Goal: Transaction & Acquisition: Purchase product/service

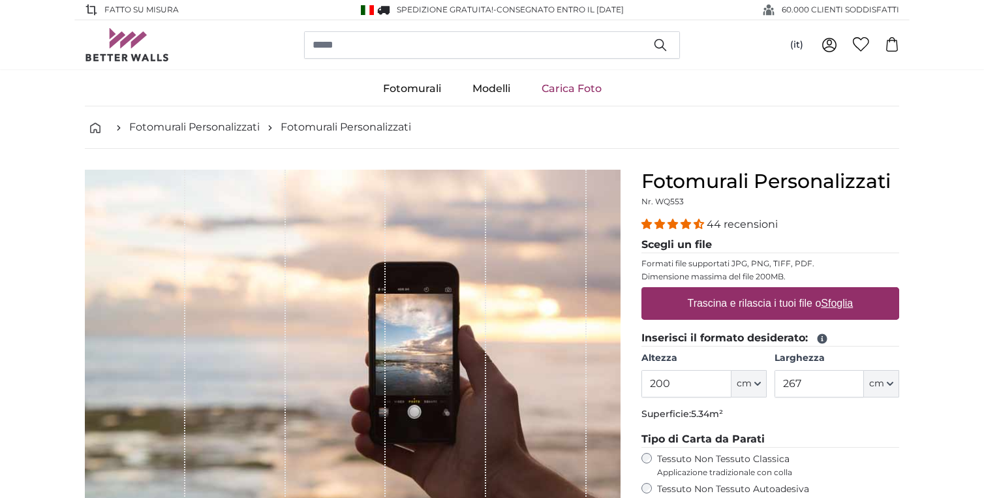
click at [585, 90] on link "Carica Foto" at bounding box center [571, 89] width 91 height 34
click at [702, 303] on label "Trascina e rilascia i tuoi file o Sfoglia" at bounding box center [771, 303] width 176 height 26
click at [702, 291] on input "Trascina e rilascia i tuoi file o Sfoglia" at bounding box center [770, 289] width 258 height 4
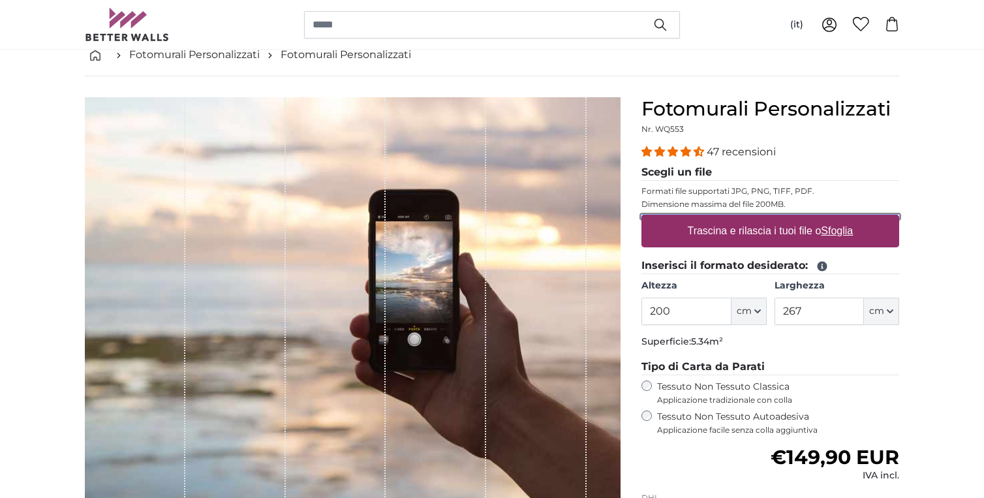
scroll to position [81, 0]
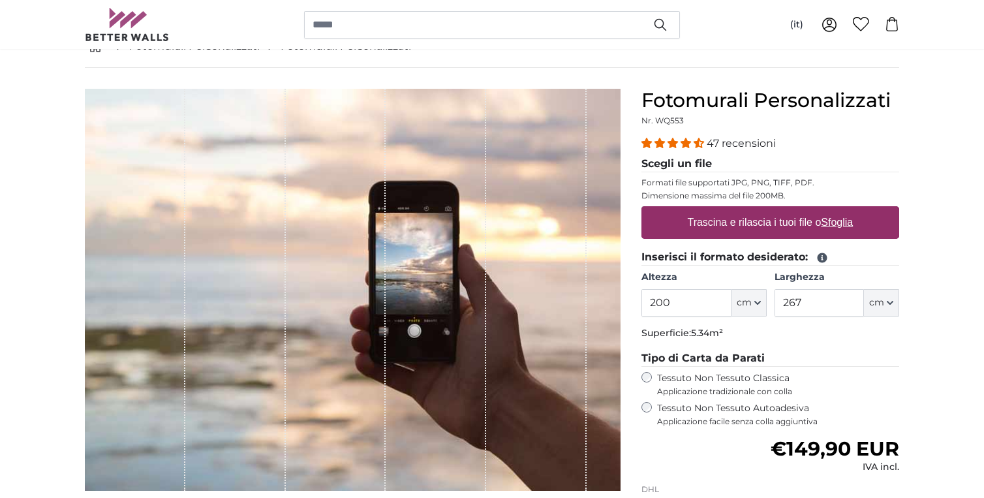
click at [760, 227] on label "Trascina e rilascia i tuoi file o Sfoglia" at bounding box center [771, 222] width 176 height 26
click at [760, 210] on input "Trascina e rilascia i tuoi file o Sfoglia" at bounding box center [770, 208] width 258 height 4
type input "**********"
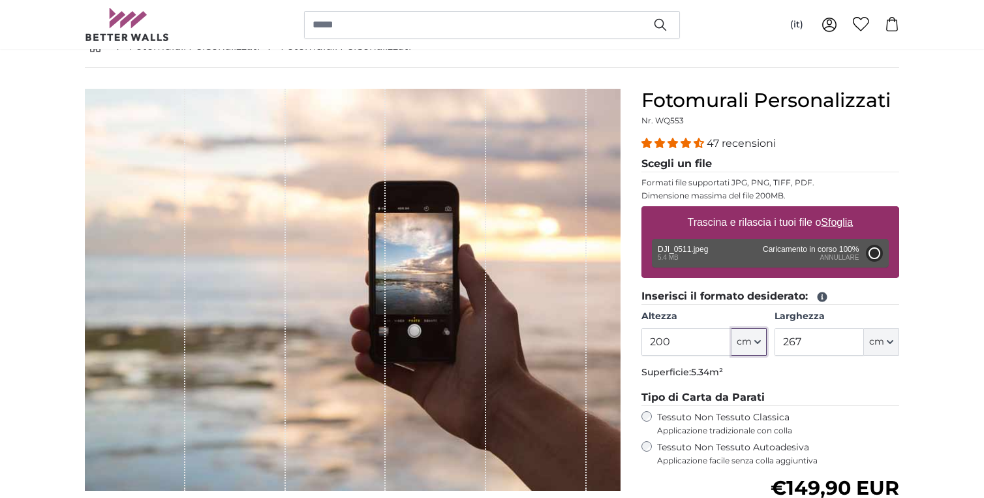
click at [757, 342] on icon "button" at bounding box center [757, 342] width 7 height 7
type input "300"
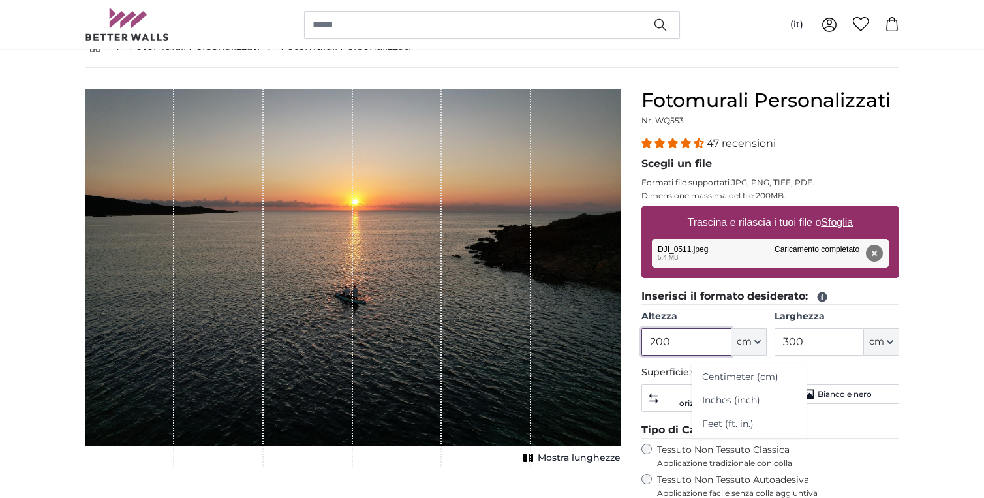
click at [674, 344] on input "200" at bounding box center [685, 341] width 89 height 27
drag, startPoint x: 674, startPoint y: 344, endPoint x: 615, endPoint y: 343, distance: 58.7
click at [615, 343] on product-detail "[PERSON_NAME] immagine Mostra lunghezze Fotomurali Personalizzati Nr. WQ553 47 …" at bounding box center [491, 395] width 835 height 655
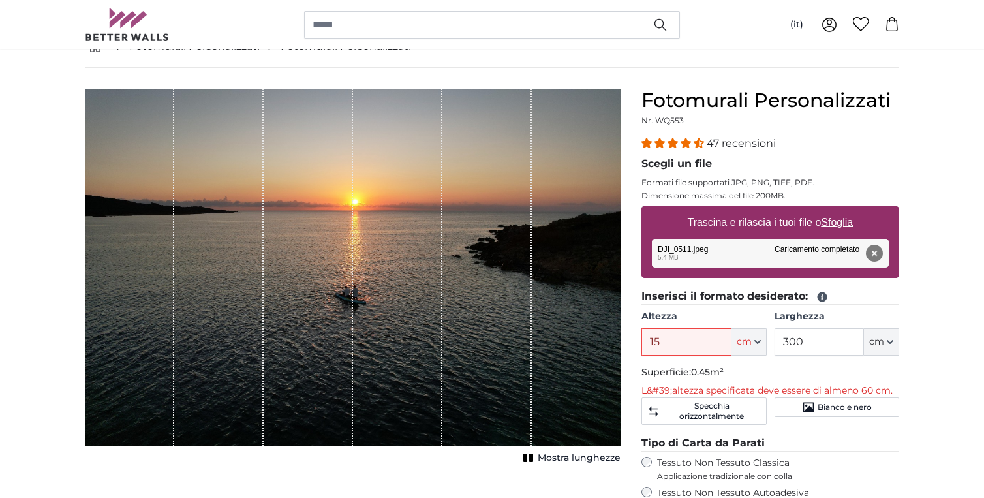
type input "150"
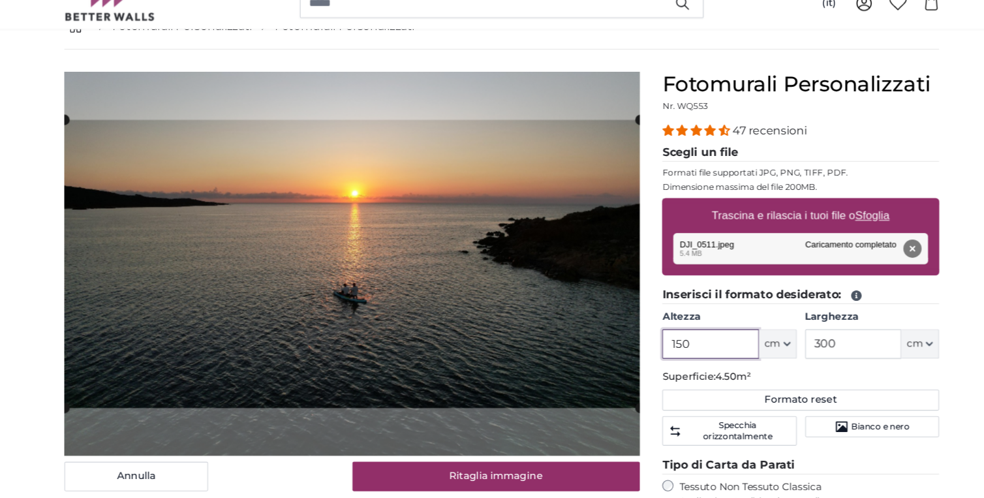
click at [359, 314] on cropper-handle at bounding box center [353, 267] width 536 height 268
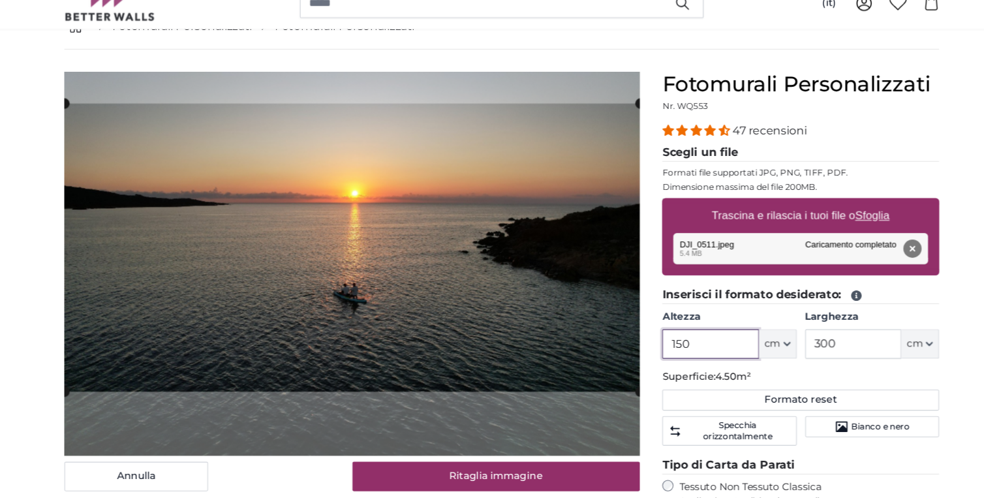
click at [358, 299] on cropper-handle at bounding box center [353, 252] width 536 height 268
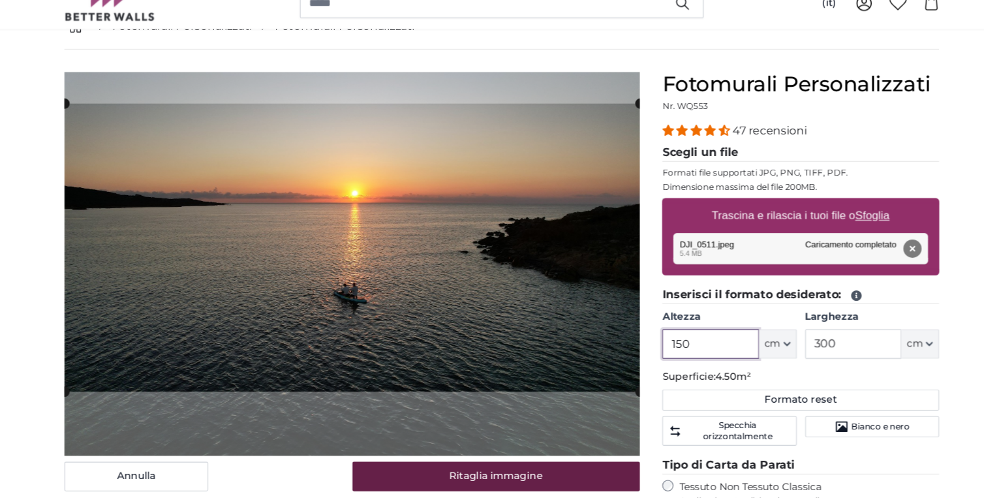
type input "150"
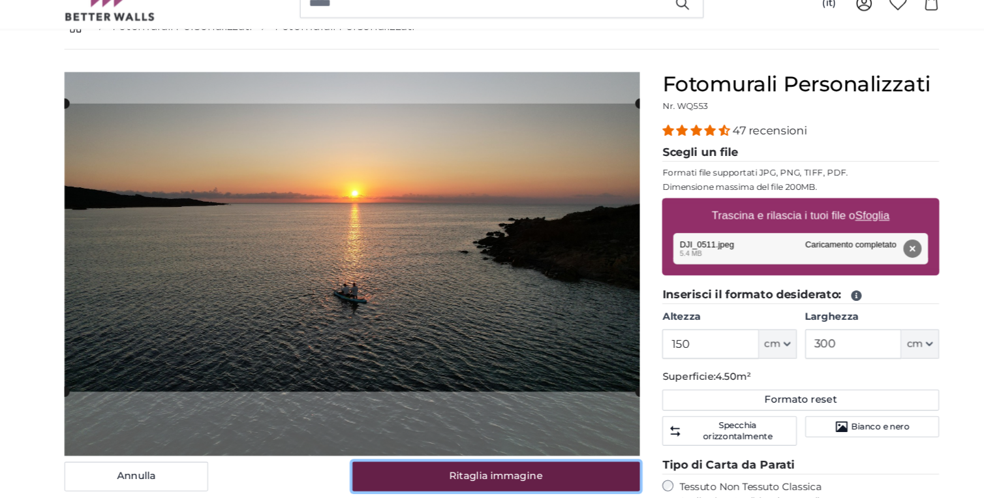
click at [403, 469] on button "Ritaglia immagine" at bounding box center [487, 465] width 268 height 27
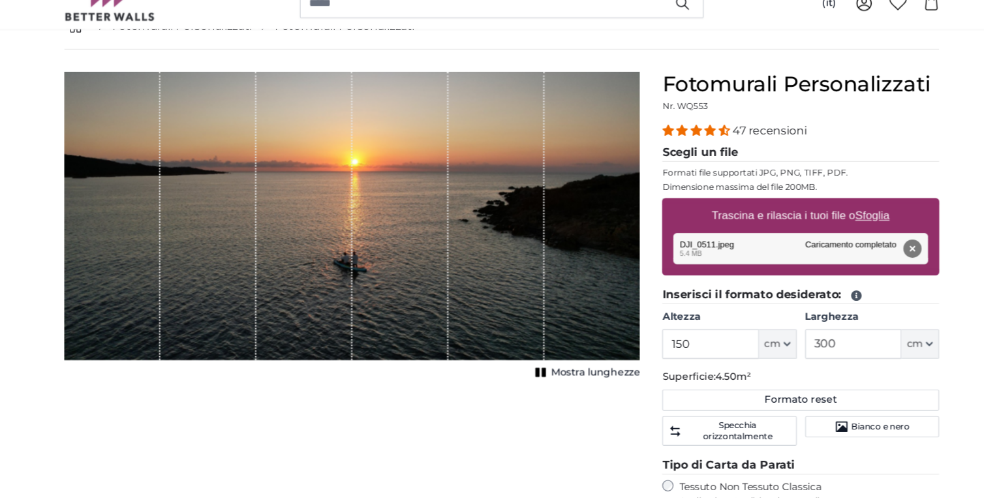
drag, startPoint x: 358, startPoint y: 269, endPoint x: 368, endPoint y: 300, distance: 33.0
click at [368, 300] on div "1 of 1" at bounding box center [397, 223] width 89 height 268
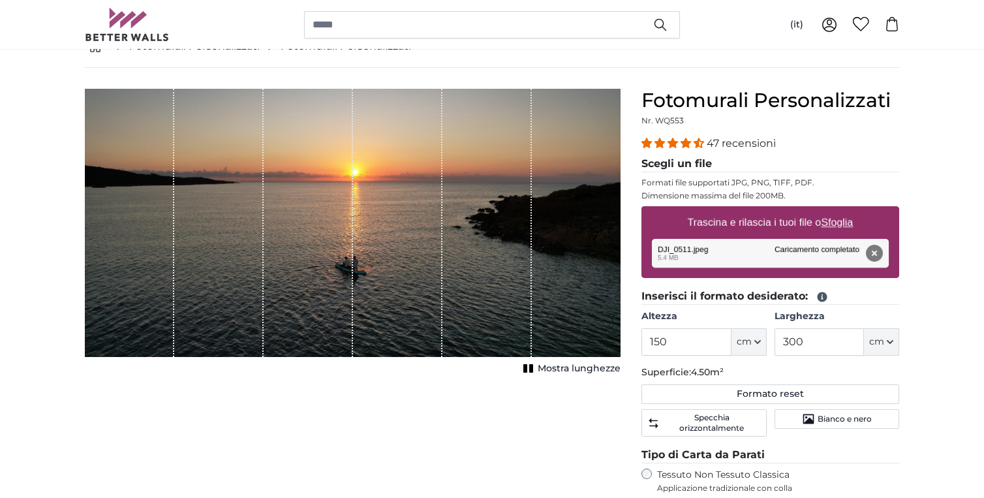
click at [382, 236] on div "1 of 1" at bounding box center [397, 223] width 89 height 268
drag, startPoint x: 373, startPoint y: 264, endPoint x: 377, endPoint y: 305, distance: 40.6
click at [377, 305] on div "1 of 1" at bounding box center [397, 223] width 89 height 268
click at [834, 223] on u "Sfoglia" at bounding box center [838, 222] width 32 height 11
click at [834, 210] on input "Trascina e rilascia i tuoi file o Sfoglia" at bounding box center [770, 208] width 258 height 4
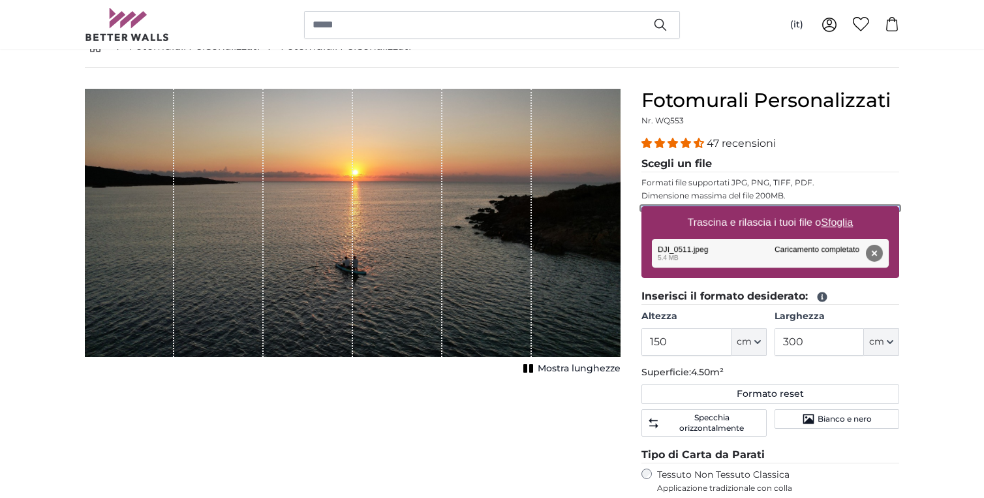
type input "**********"
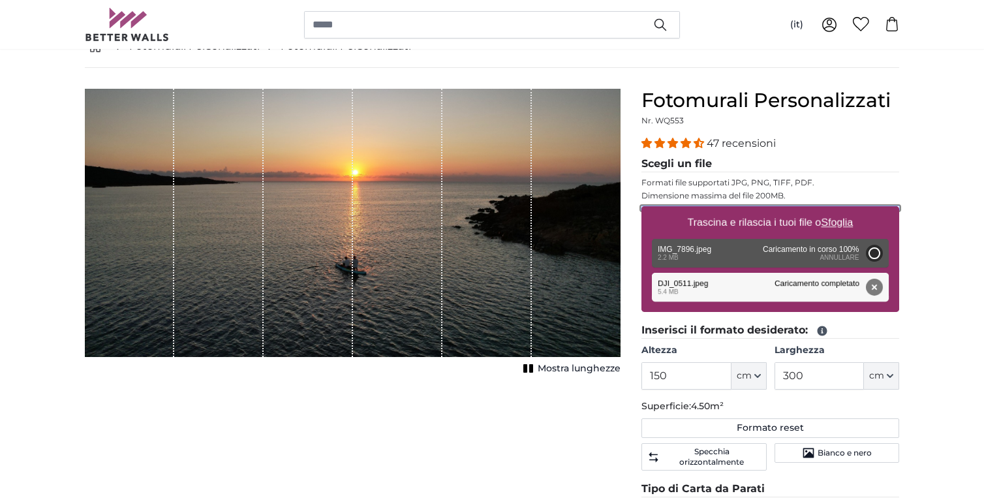
type input "200"
type input "150"
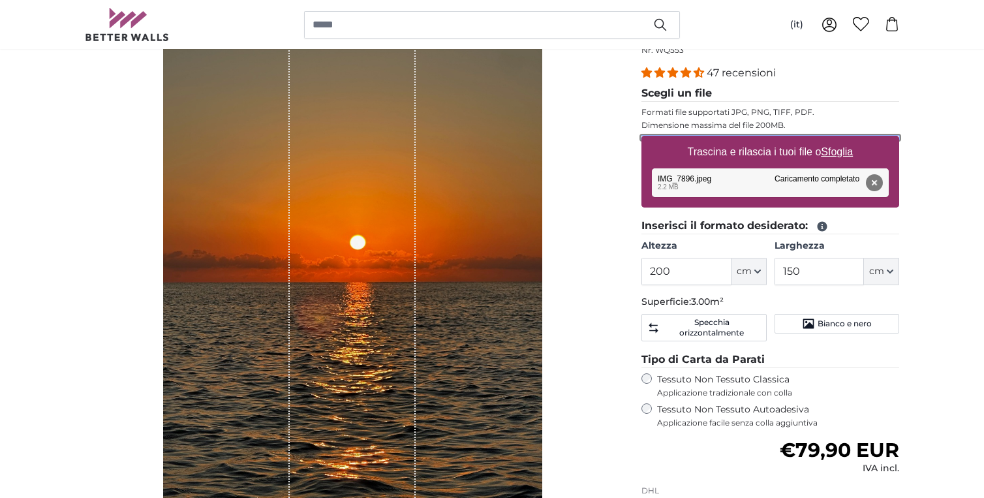
scroll to position [126, 0]
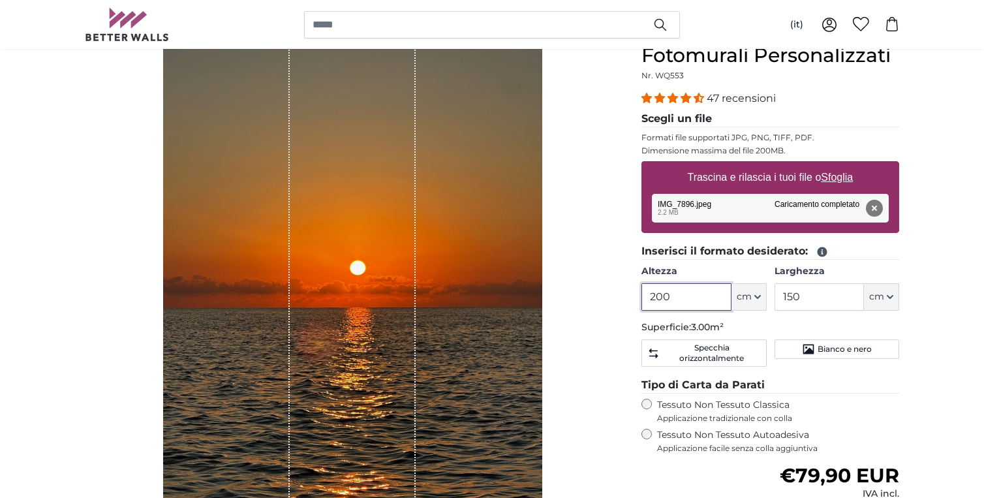
drag, startPoint x: 679, startPoint y: 296, endPoint x: 640, endPoint y: 296, distance: 39.2
click at [640, 296] on div "Fotomurali Personalizzati Nr. WQ553 47 recensioni Scegli un file Formati file s…" at bounding box center [770, 361] width 279 height 634
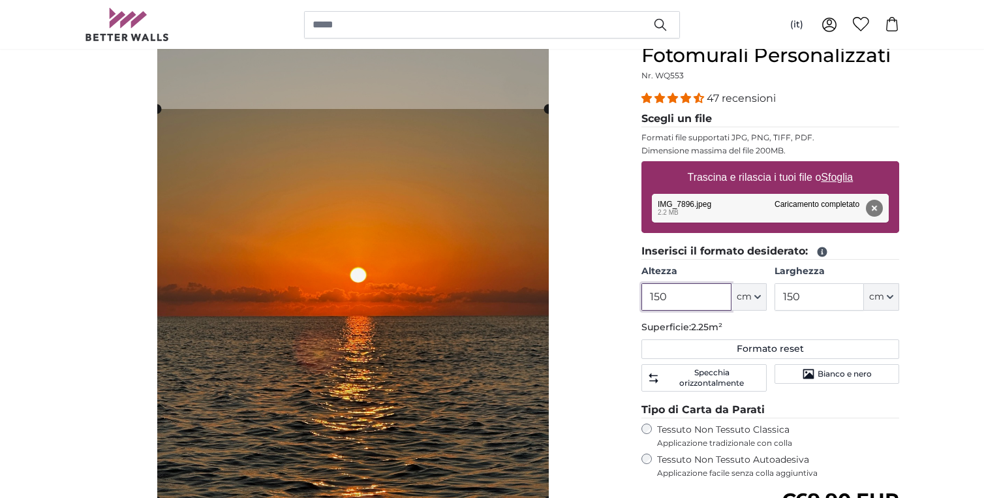
type input "150"
drag, startPoint x: 810, startPoint y: 296, endPoint x: 747, endPoint y: 296, distance: 63.3
click at [747, 296] on div "Altezza 150 ft cm Centimeter (cm) Inches (inch) Feet (ft. in.) [GEOGRAPHIC_DATA…" at bounding box center [770, 288] width 258 height 46
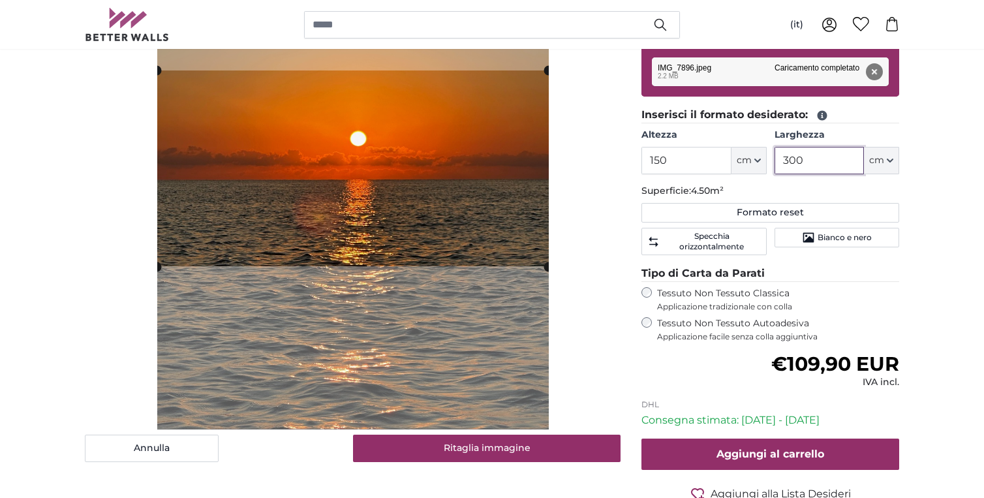
scroll to position [268, 0]
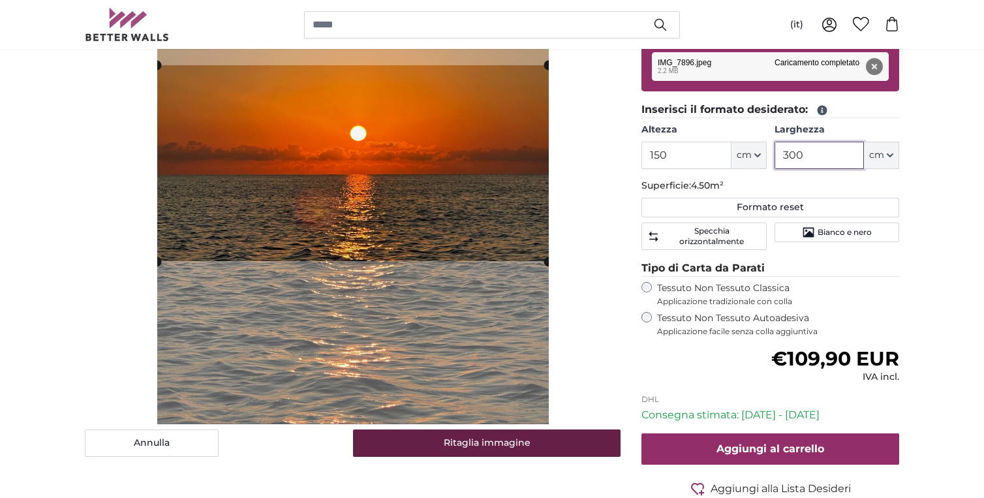
type input "300"
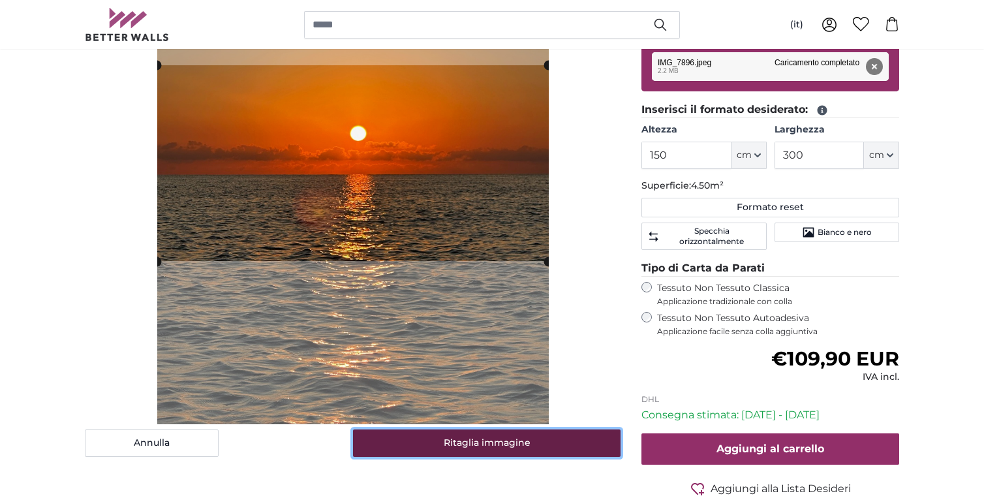
click at [446, 442] on button "Ritaglia immagine" at bounding box center [487, 442] width 268 height 27
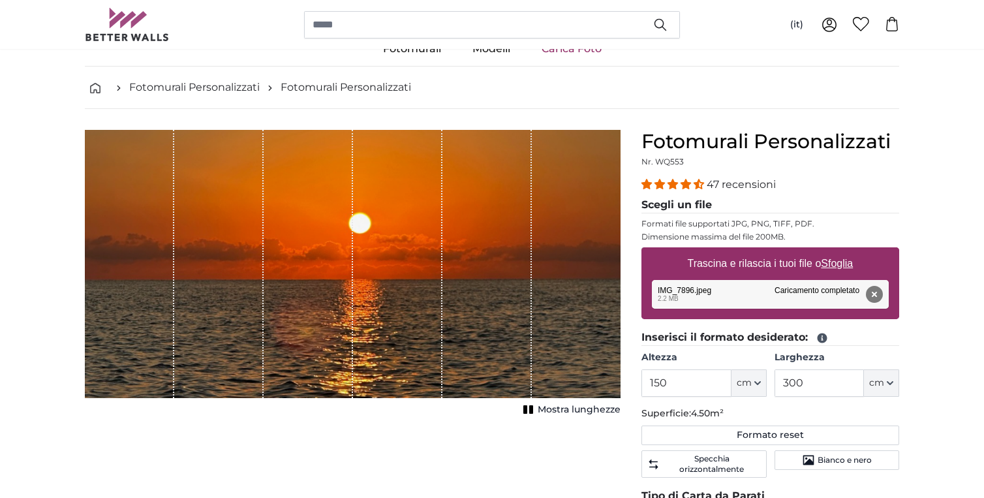
scroll to position [6, 0]
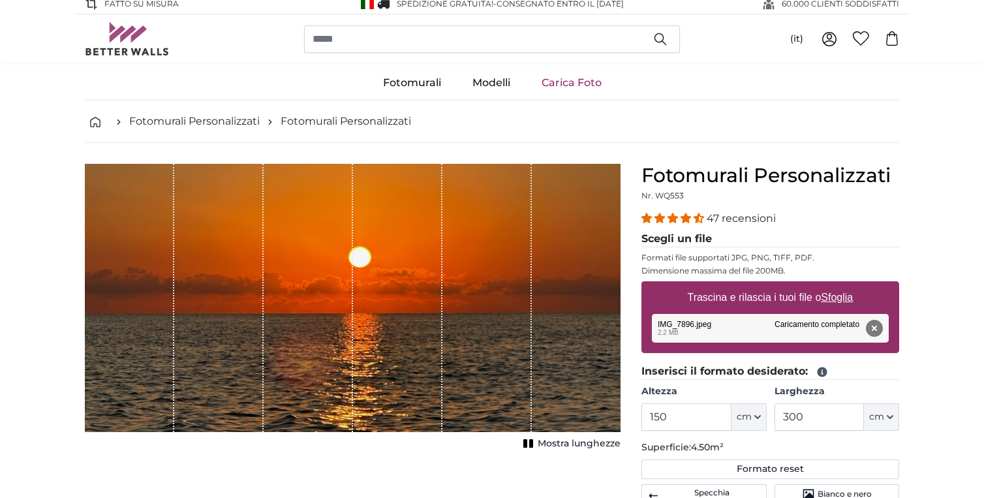
drag, startPoint x: 380, startPoint y: 303, endPoint x: 384, endPoint y: 324, distance: 21.2
click at [384, 324] on div "1 of 1" at bounding box center [397, 298] width 89 height 268
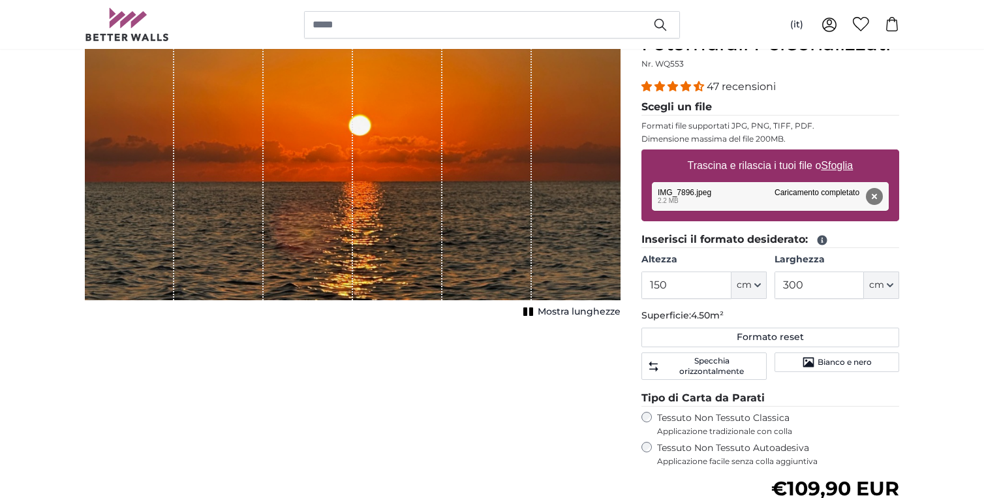
scroll to position [140, 0]
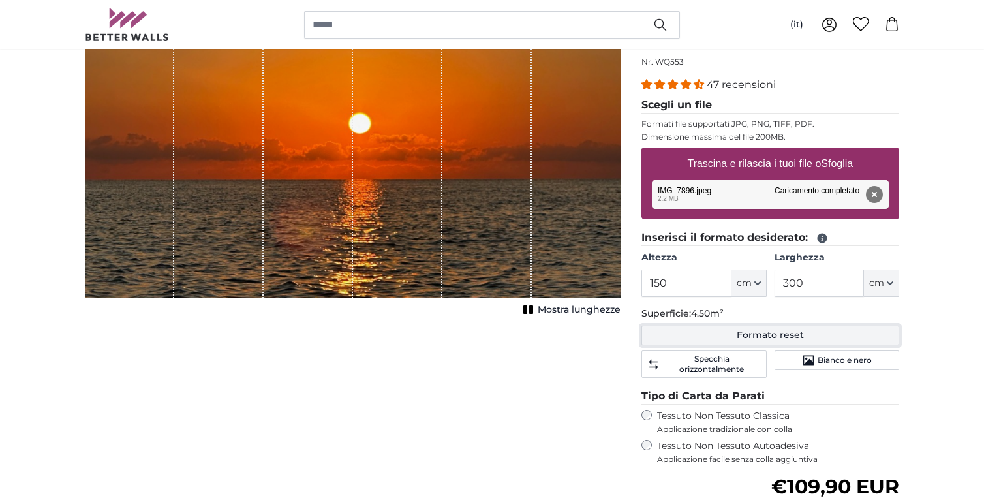
click at [774, 329] on button "Formato reset" at bounding box center [770, 336] width 258 height 20
type input "200"
type input "150"
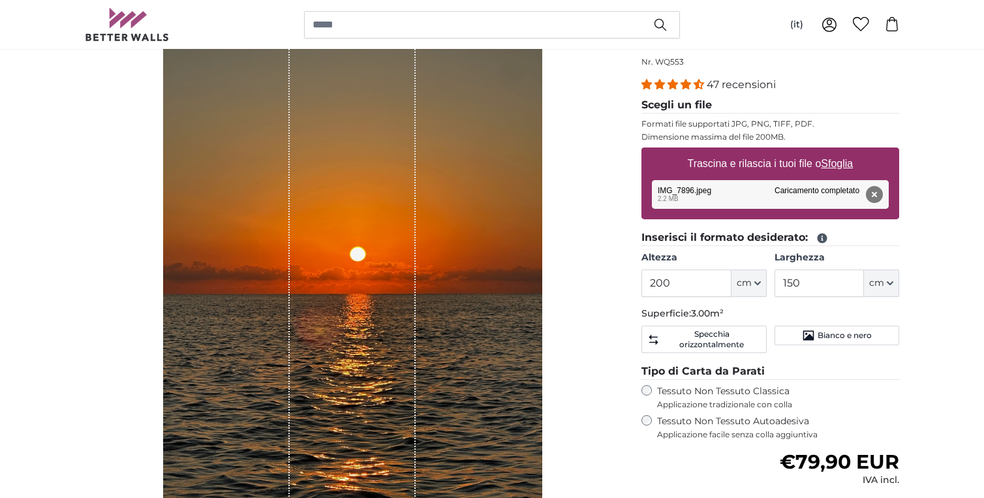
drag, startPoint x: 309, startPoint y: 265, endPoint x: 319, endPoint y: 337, distance: 73.2
click at [319, 337] on div "1 of 1" at bounding box center [353, 283] width 127 height 506
drag, startPoint x: 675, startPoint y: 283, endPoint x: 569, endPoint y: 282, distance: 105.7
click at [569, 282] on product-detail "[PERSON_NAME] immagine Mostra lunghezze Fotomurali Personalizzati Nr. WQ553 47 …" at bounding box center [491, 336] width 835 height 655
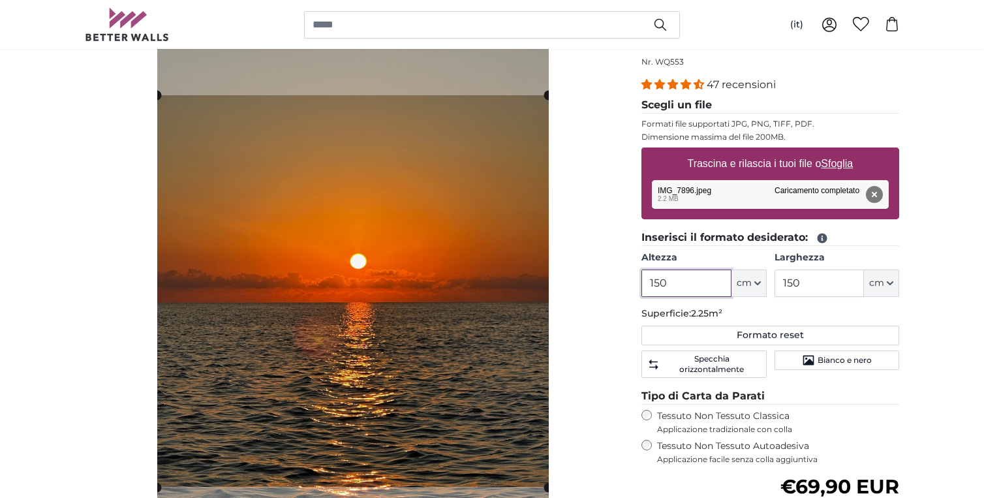
type input "150"
drag, startPoint x: 804, startPoint y: 285, endPoint x: 760, endPoint y: 283, distance: 43.8
click at [760, 283] on div "Altezza 150 ft cm Centimeter (cm) Inches (inch) Feet (ft. in.) [GEOGRAPHIC_DATA…" at bounding box center [770, 274] width 258 height 46
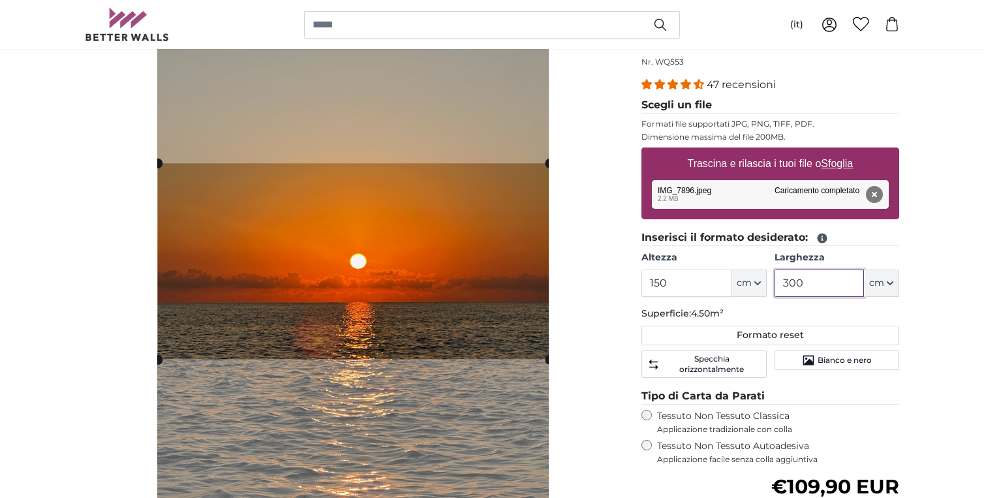
click at [495, 281] on cropper-handle at bounding box center [354, 261] width 392 height 196
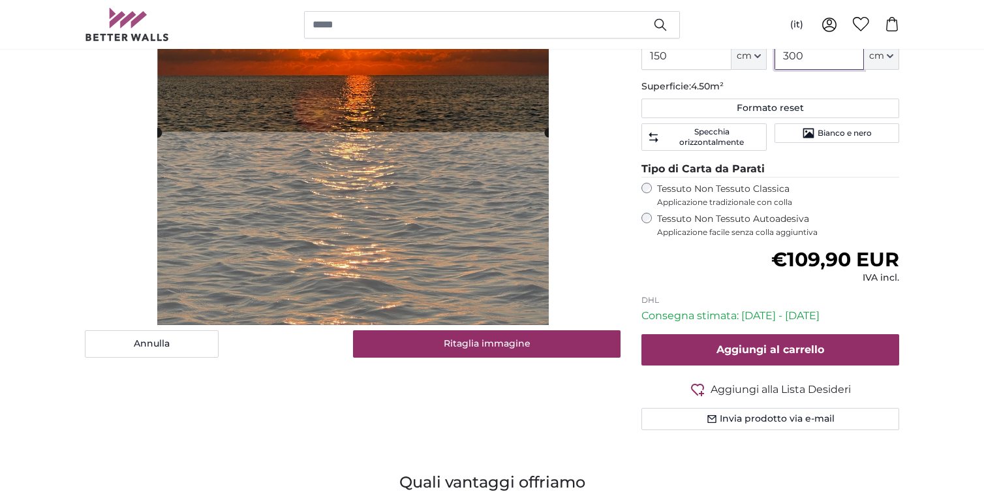
scroll to position [375, 0]
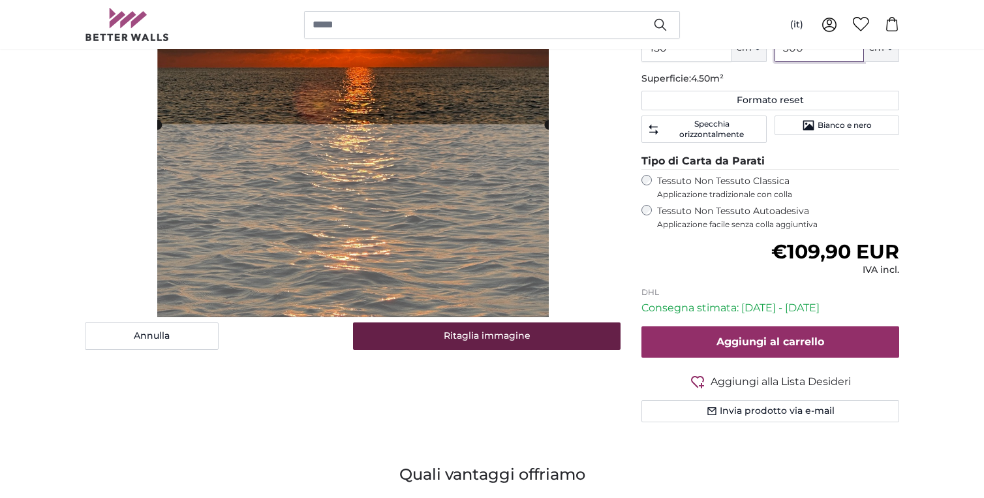
type input "300"
click at [528, 345] on button "Ritaglia immagine" at bounding box center [487, 335] width 268 height 27
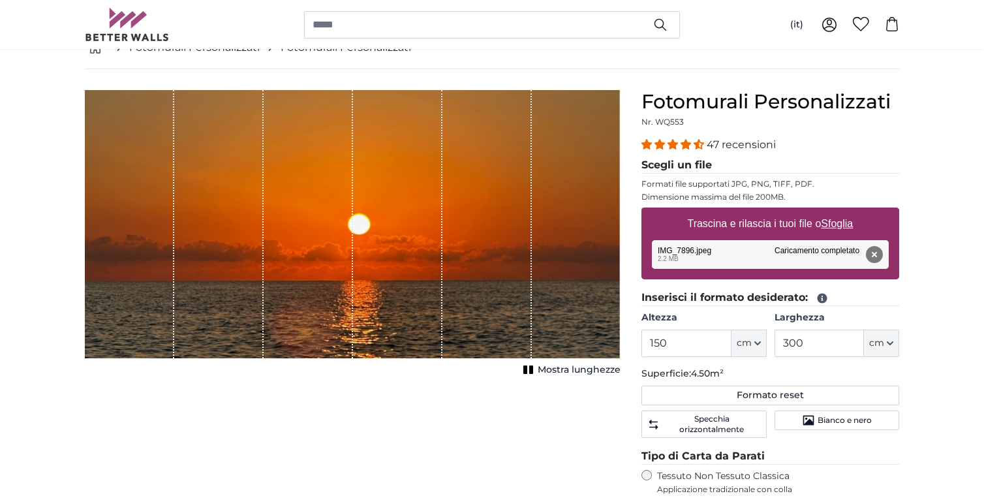
scroll to position [82, 0]
